Goal: Check status: Check status

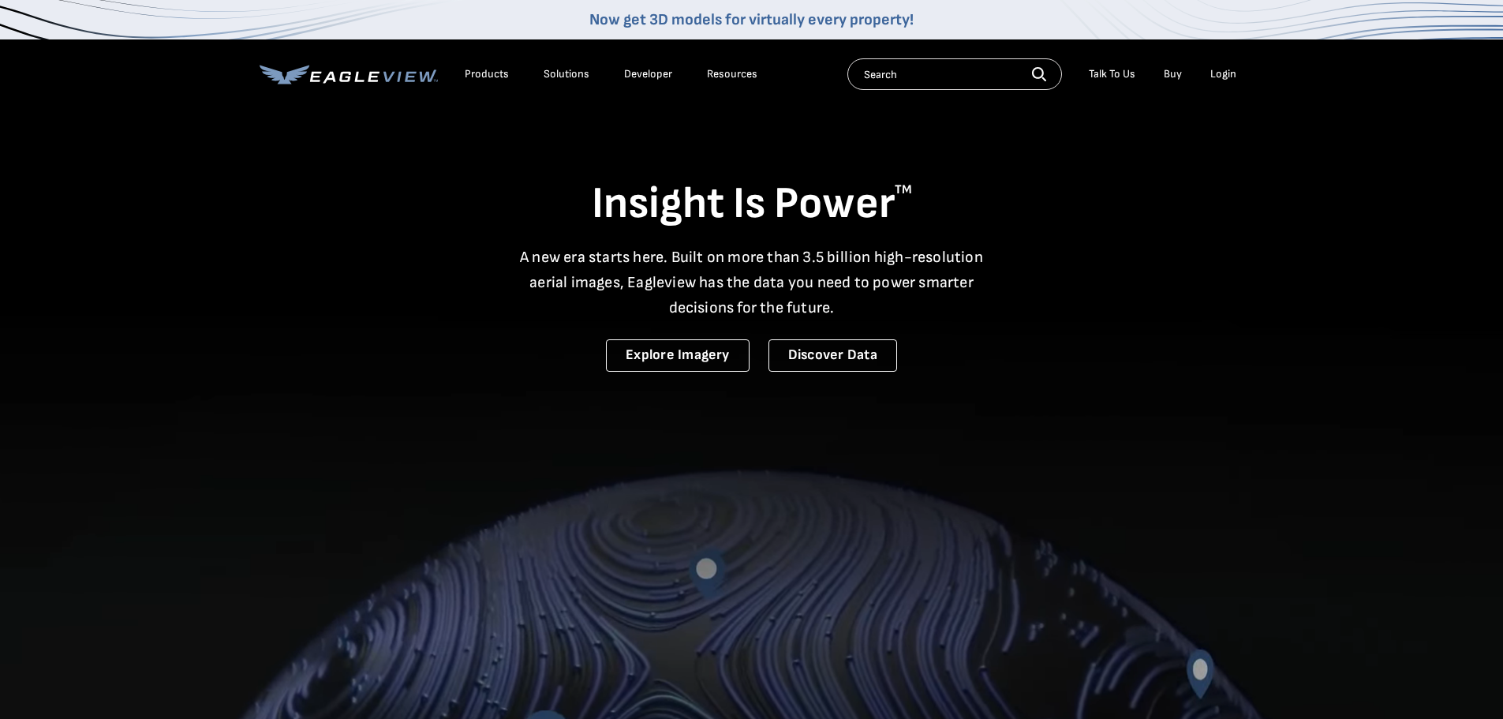
click at [1229, 67] on div "Login" at bounding box center [1224, 74] width 26 height 14
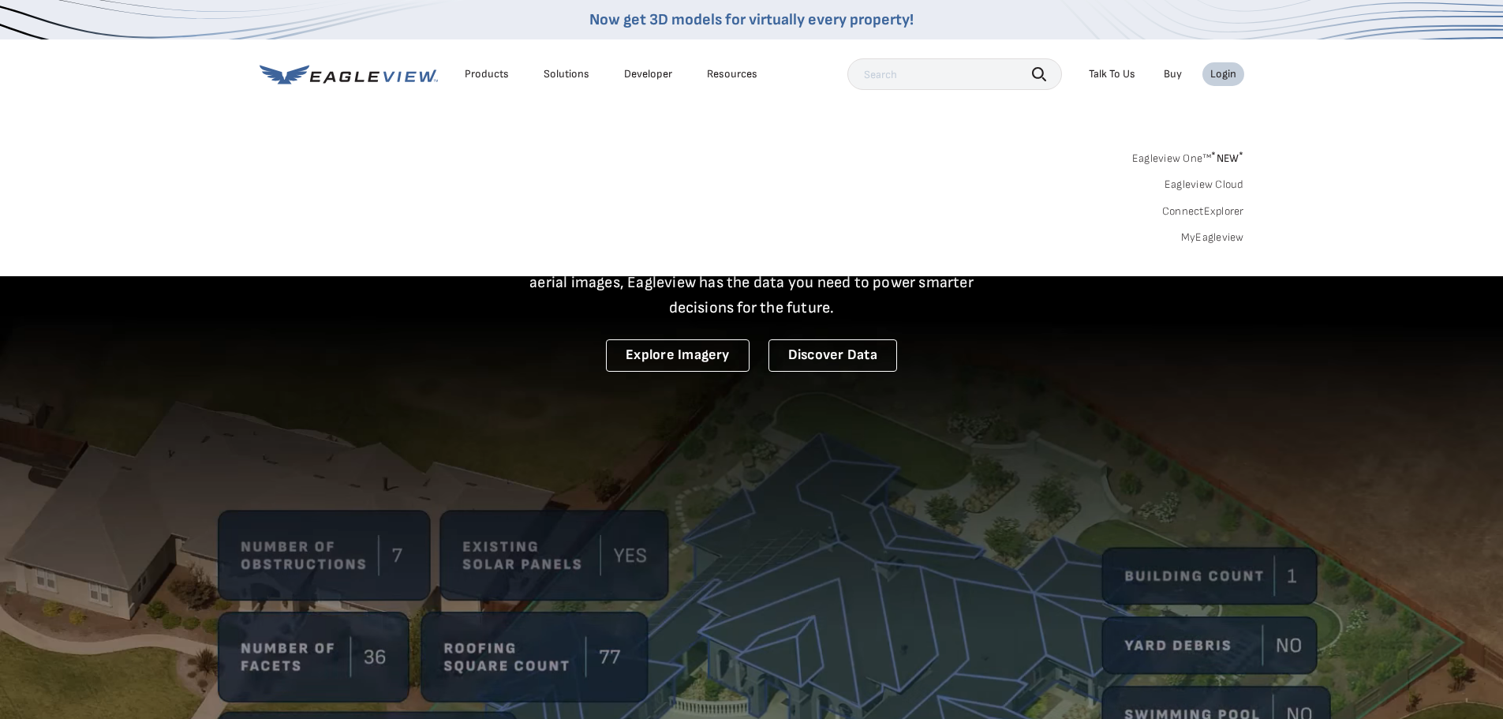
click at [1219, 242] on link "MyEagleview" at bounding box center [1212, 237] width 63 height 14
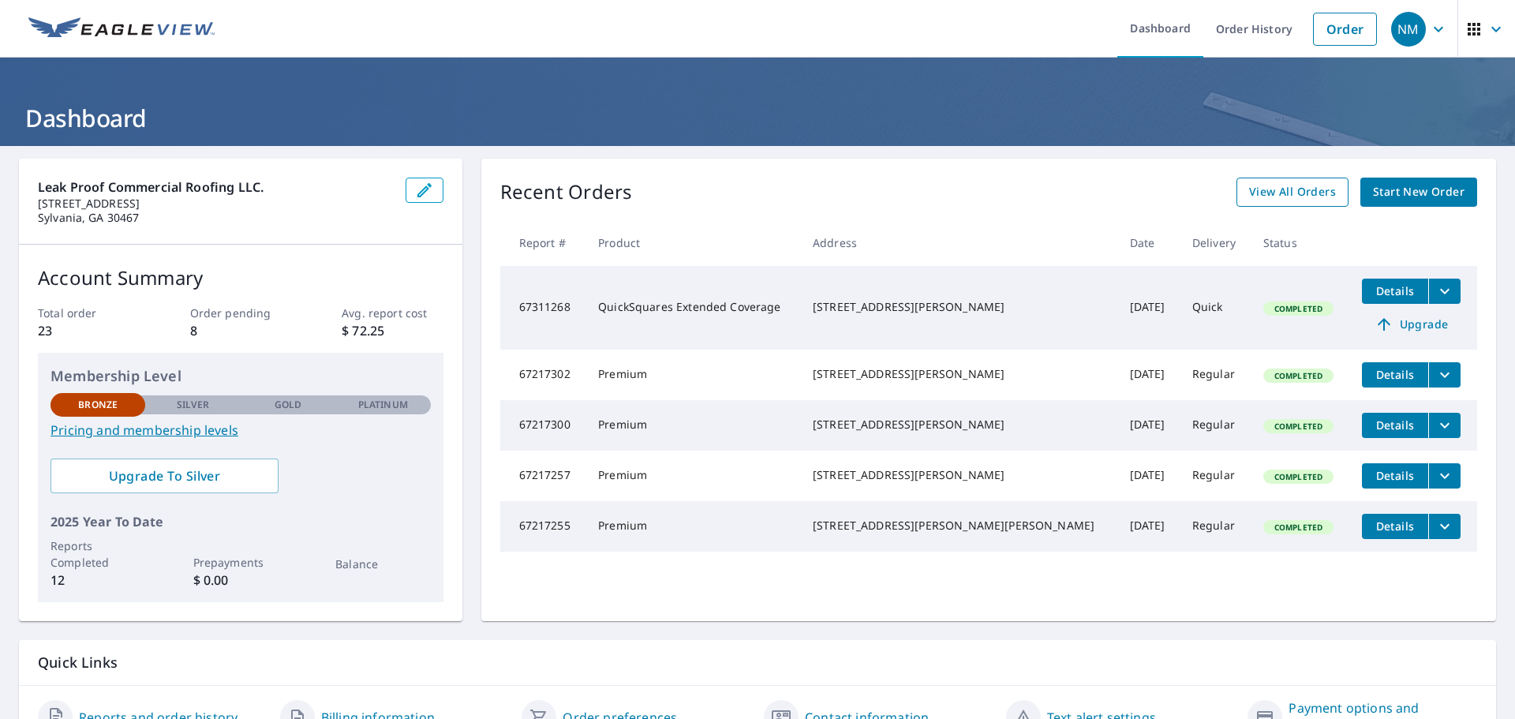
click at [1278, 195] on span "View All Orders" at bounding box center [1292, 192] width 87 height 20
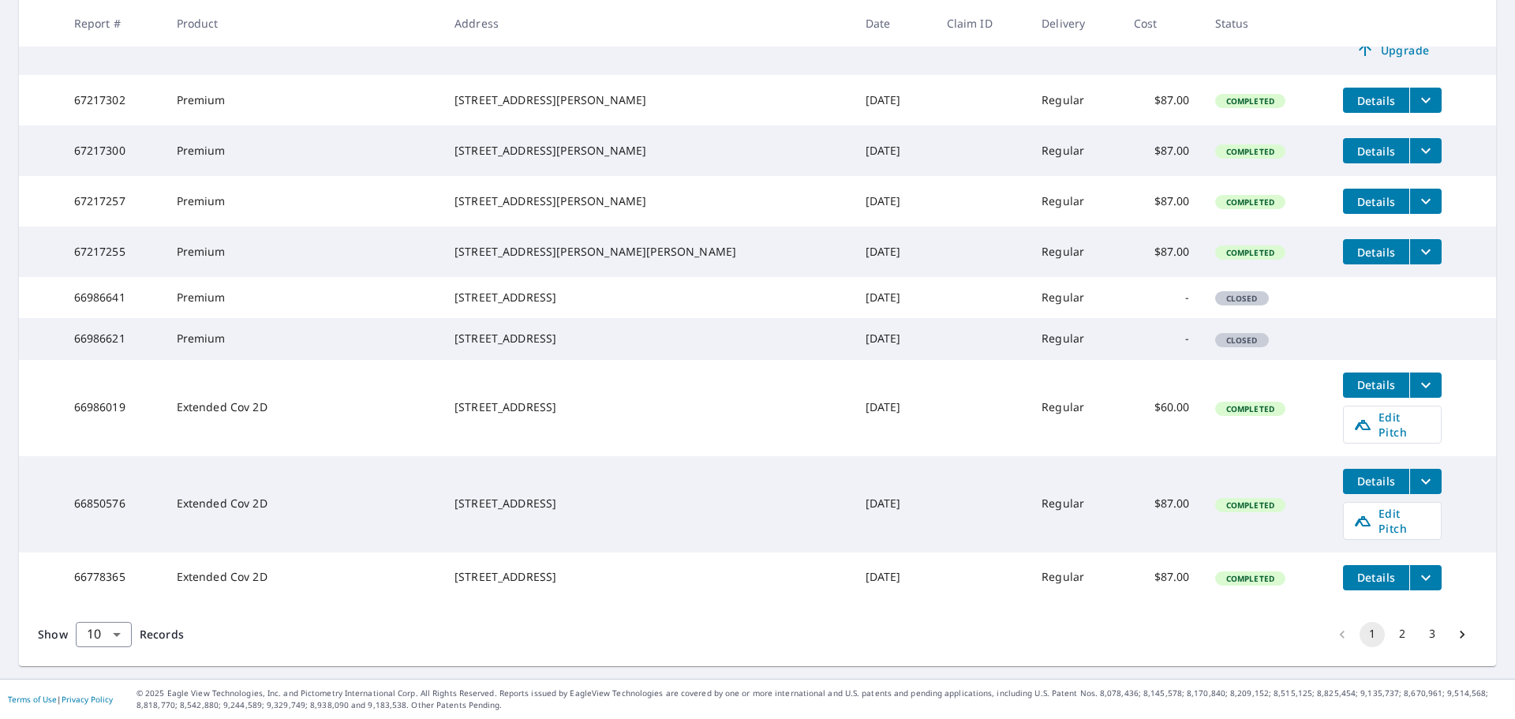
scroll to position [399, 0]
click at [1398, 627] on button "2" at bounding box center [1402, 634] width 25 height 25
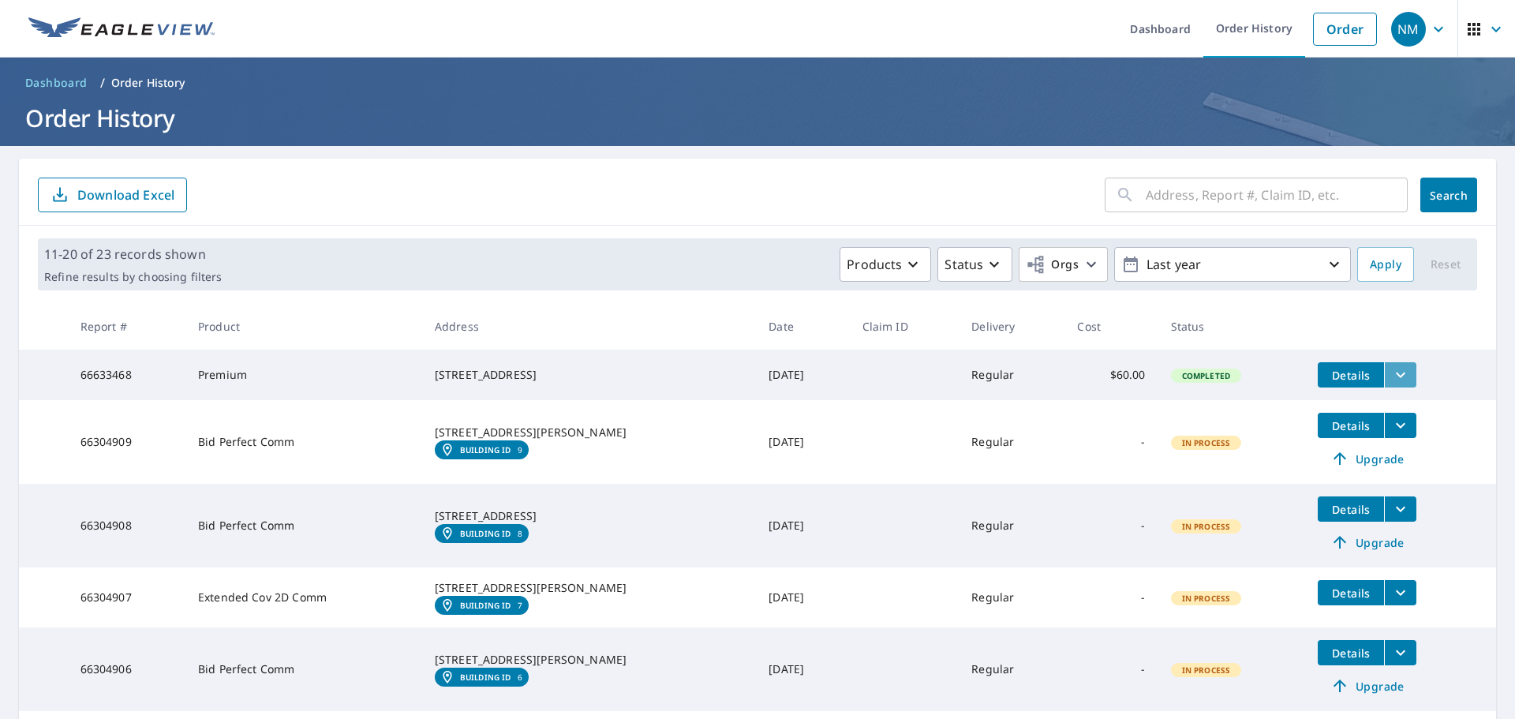
click at [1391, 372] on icon "filesDropdownBtn-66633468" at bounding box center [1400, 374] width 19 height 19
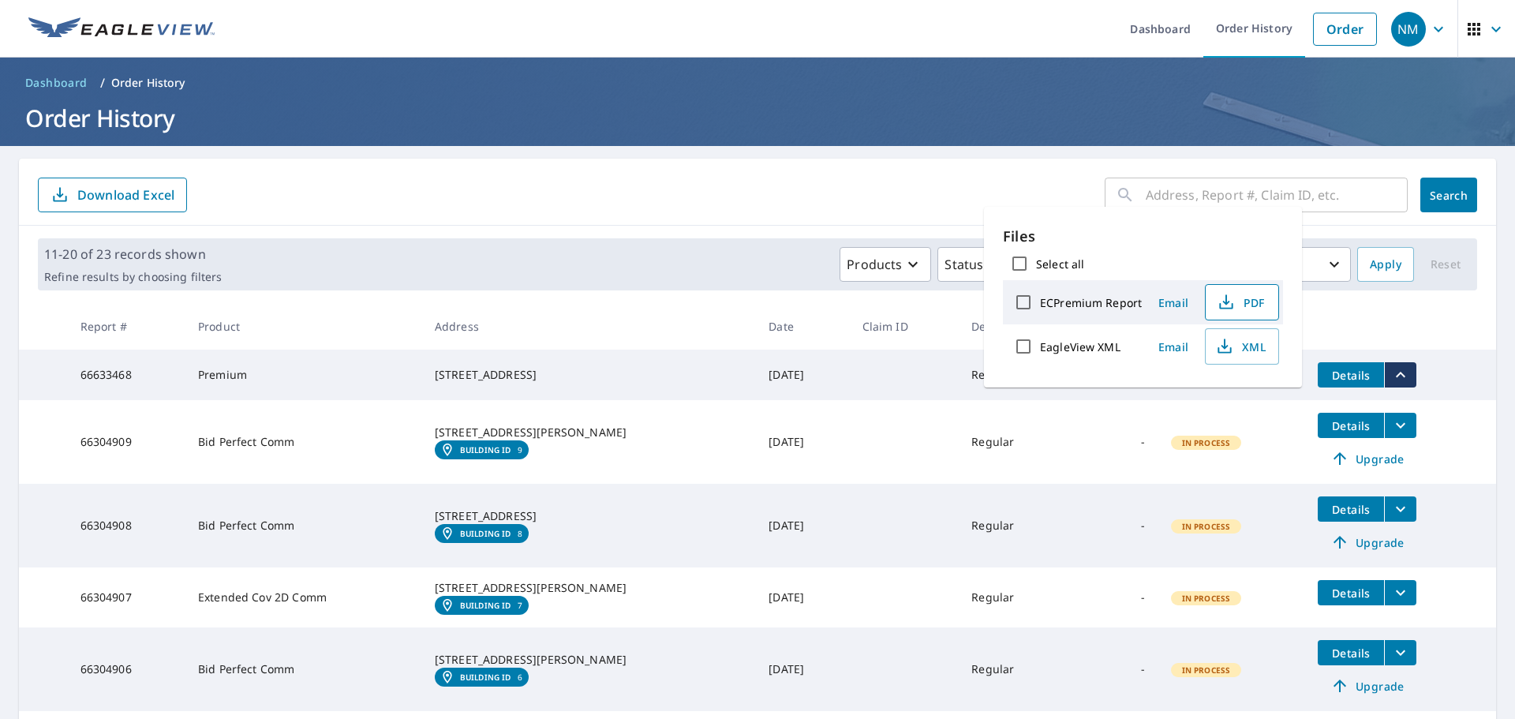
click at [1250, 301] on span "PDF" at bounding box center [1240, 302] width 51 height 19
